Goal: Find specific page/section

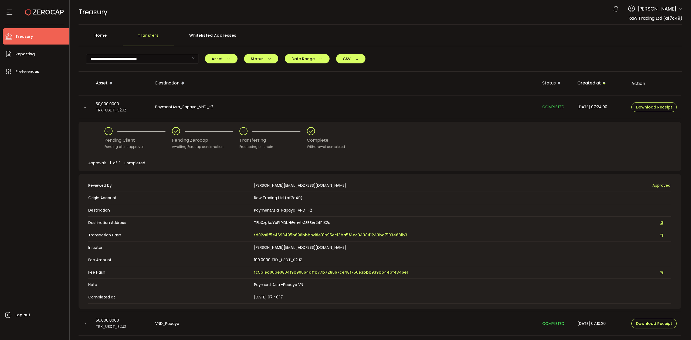
click at [678, 8] on icon at bounding box center [680, 9] width 4 height 4
click at [679, 8] on icon at bounding box center [680, 9] width 4 height 4
drag, startPoint x: 683, startPoint y: 9, endPoint x: 681, endPoint y: 9, distance: 2.7
click at [683, 9] on header "PDF is being processed and will download to your computer TREASURY Buy Power $0…" at bounding box center [380, 12] width 621 height 25
click at [676, 9] on div "0 [PERSON_NAME]" at bounding box center [646, 9] width 72 height 12
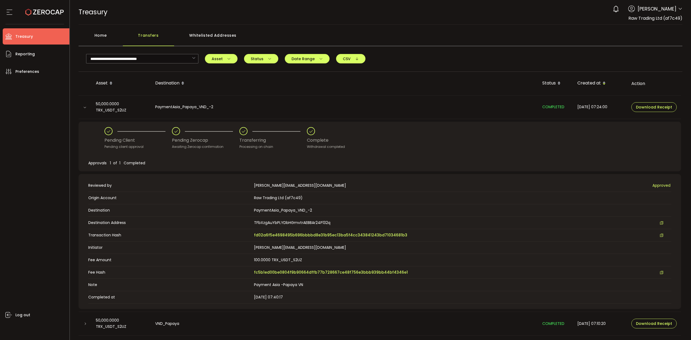
click at [678, 6] on div "0 [PERSON_NAME]" at bounding box center [646, 9] width 72 height 12
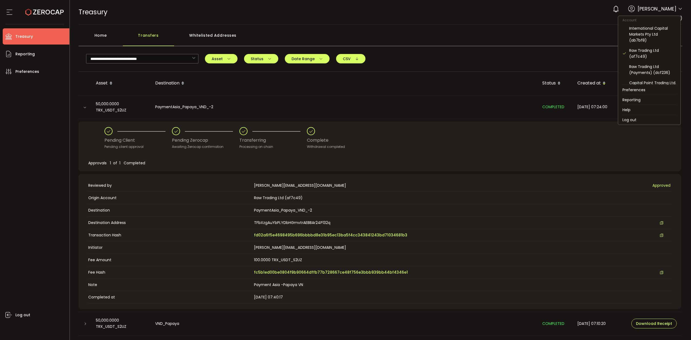
click at [678, 7] on icon at bounding box center [680, 9] width 4 height 4
click at [662, 49] on div "IC Markets LTD (0f7628)" at bounding box center [652, 47] width 47 height 6
